Goal: Find specific page/section: Find specific page/section

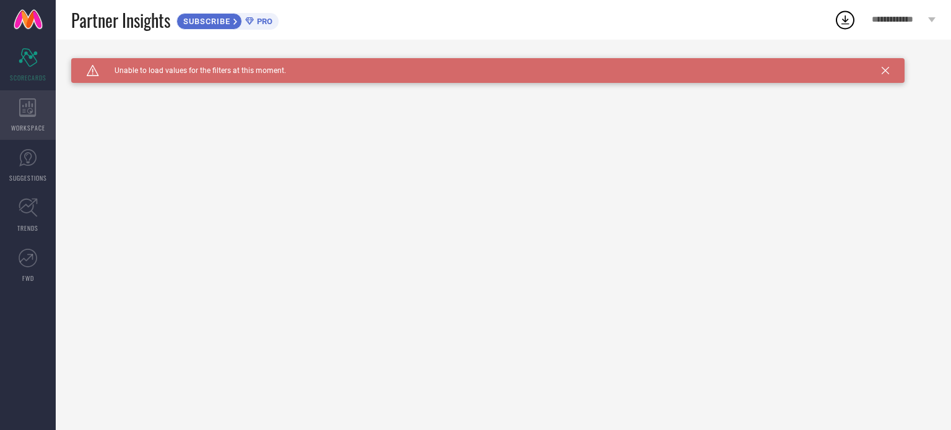
click at [17, 133] on div "WORKSPACE" at bounding box center [28, 115] width 56 height 50
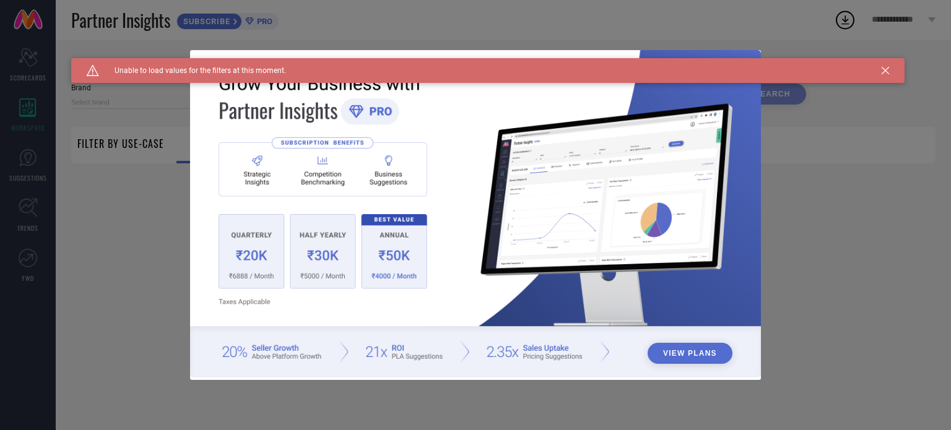
type input "1 STOP FASHION"
type input "All"
